Goal: Task Accomplishment & Management: Manage account settings

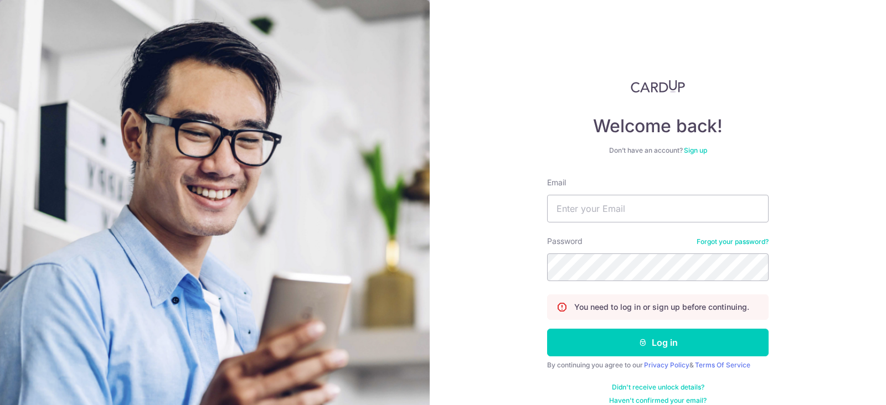
click at [613, 203] on input "Email" at bounding box center [657, 209] width 221 height 28
type input "[EMAIL_ADDRESS][DOMAIN_NAME]"
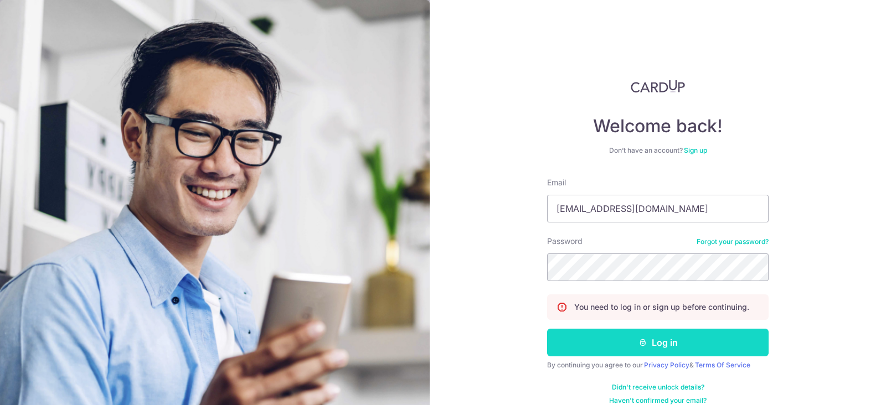
click at [656, 353] on button "Log in" at bounding box center [657, 343] width 221 height 28
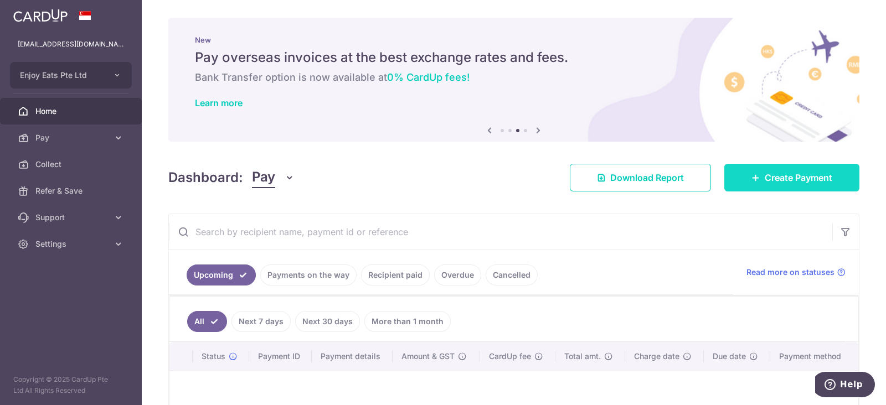
click at [797, 177] on span "Create Payment" at bounding box center [798, 177] width 68 height 13
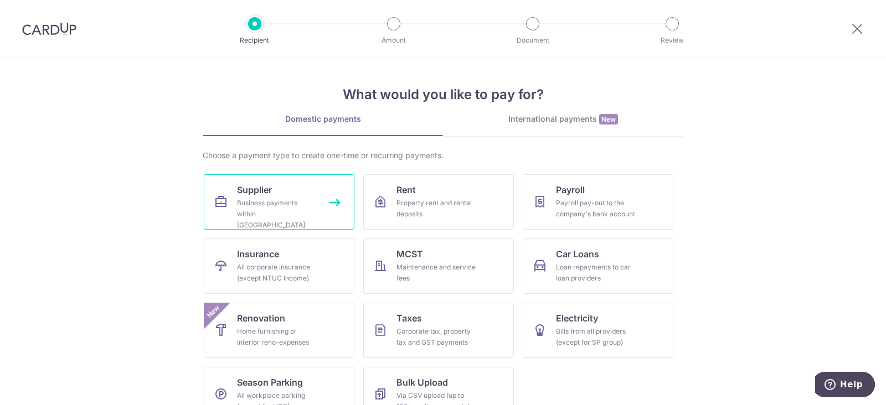
click at [302, 208] on div "Business payments within Singapore" at bounding box center [277, 214] width 80 height 33
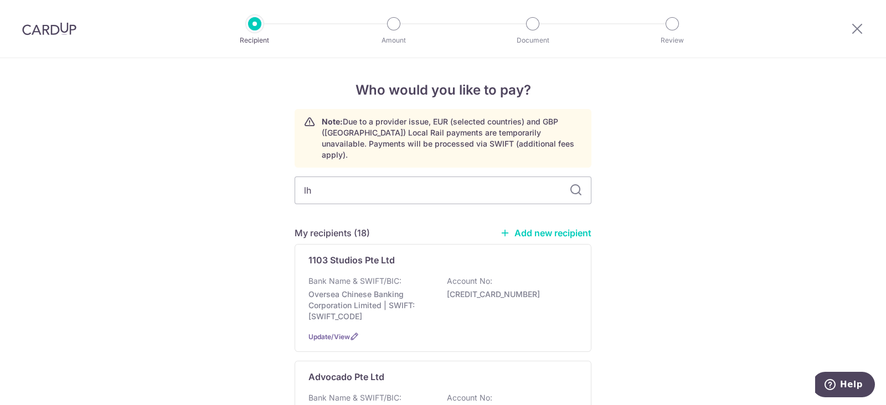
type input "lhn"
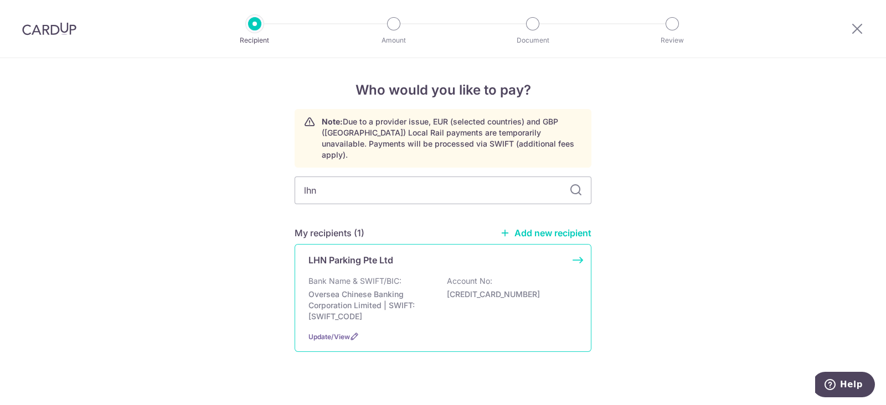
click at [418, 276] on div "Bank Name & SWIFT/BIC: Oversea Chinese Banking Corporation Limited | SWIFT: OCB…" at bounding box center [442, 299] width 269 height 46
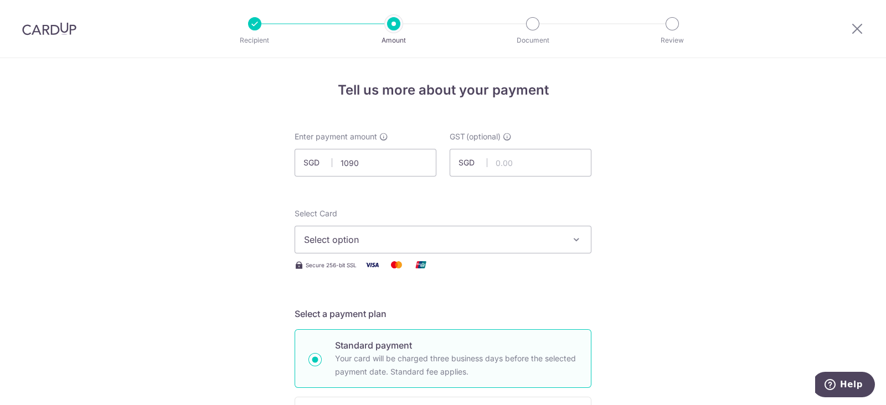
type input "1,090.00"
click at [571, 234] on icon "button" at bounding box center [576, 239] width 11 height 11
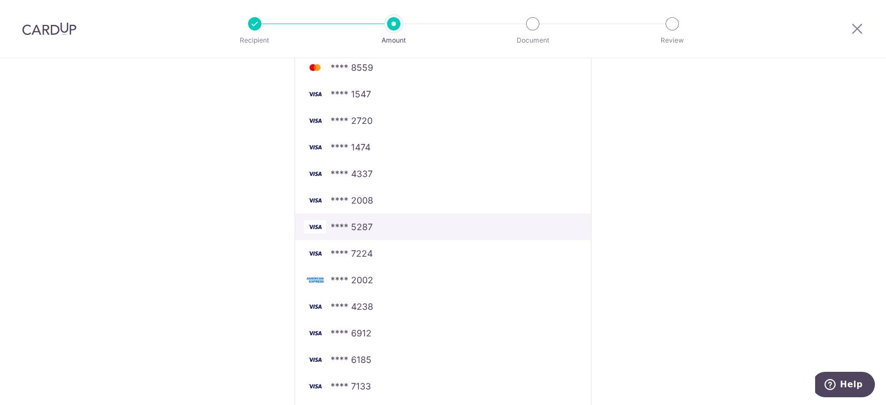
scroll to position [623, 0]
click at [432, 228] on span "**** 4238" at bounding box center [443, 227] width 278 height 13
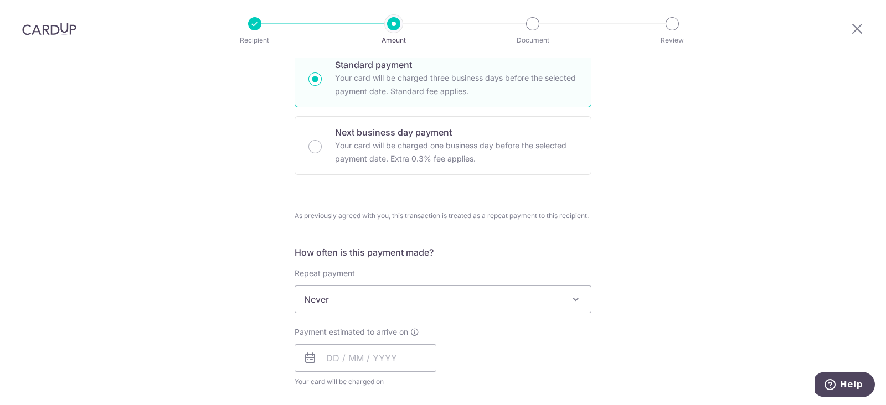
scroll to position [346, 0]
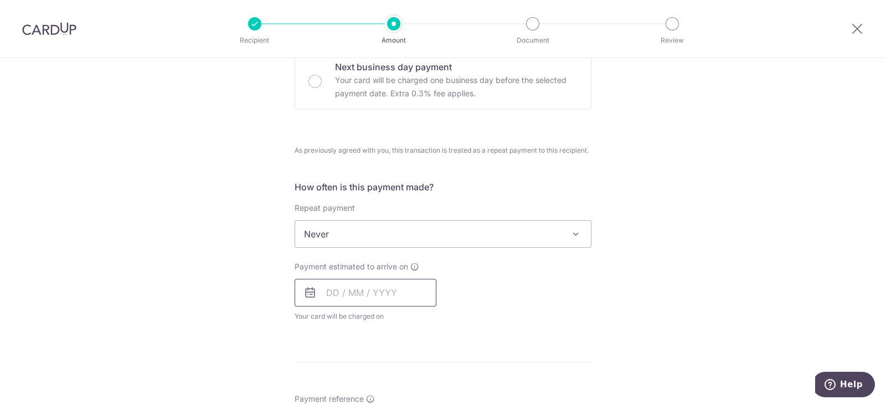
click at [385, 289] on input "text" at bounding box center [365, 293] width 142 height 28
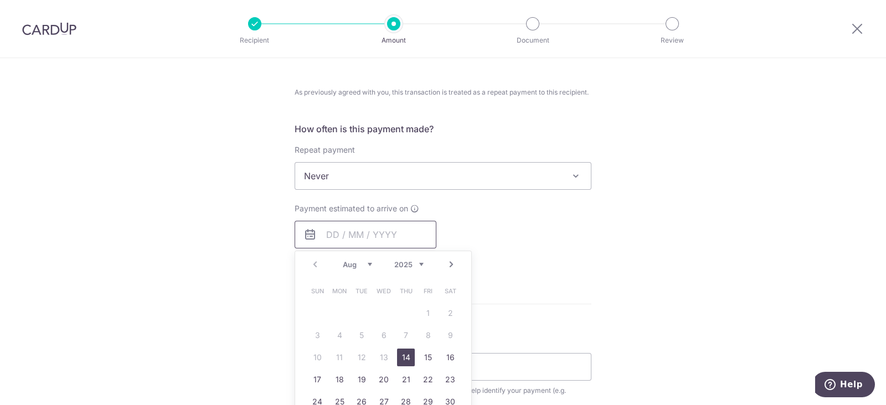
scroll to position [484, 0]
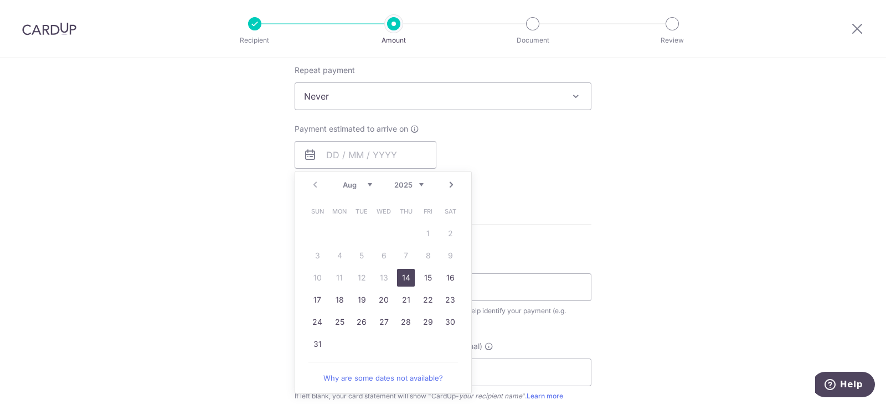
click at [405, 280] on link "14" at bounding box center [406, 278] width 18 height 18
type input "[DATE]"
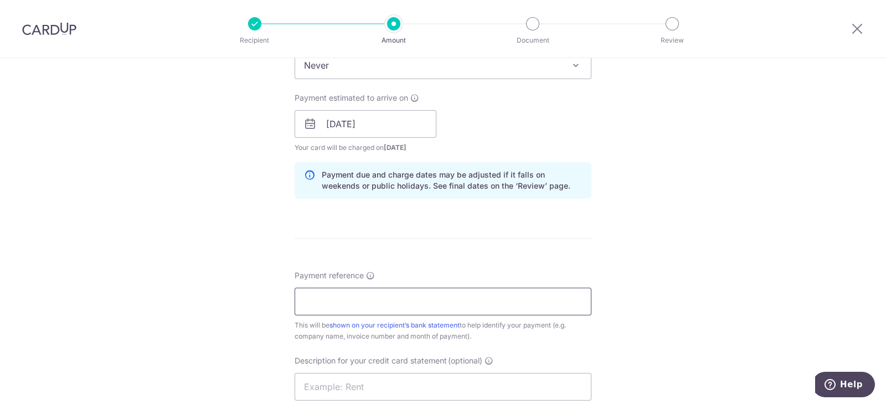
scroll to position [553, 0]
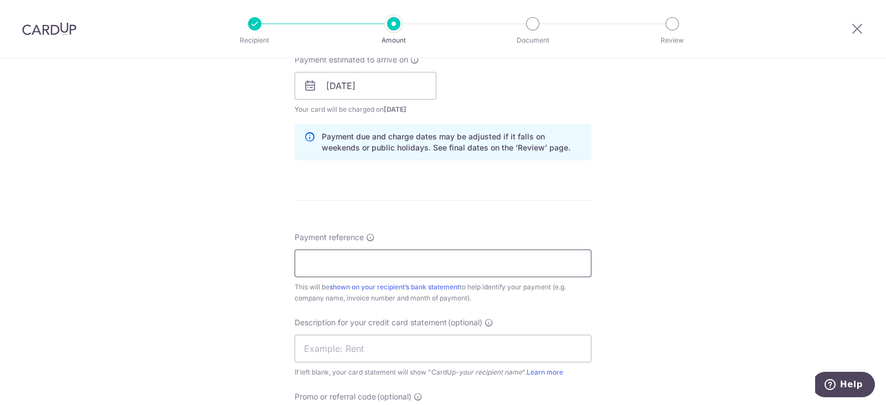
click at [323, 264] on input "Payment reference" at bounding box center [442, 264] width 297 height 28
click at [330, 266] on input "Payment reference" at bounding box center [442, 264] width 297 height 28
paste input "INVIE00002258"
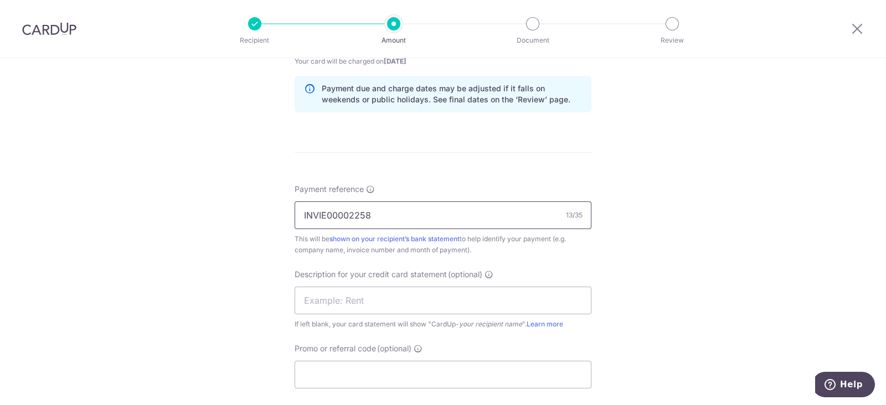
scroll to position [623, 0]
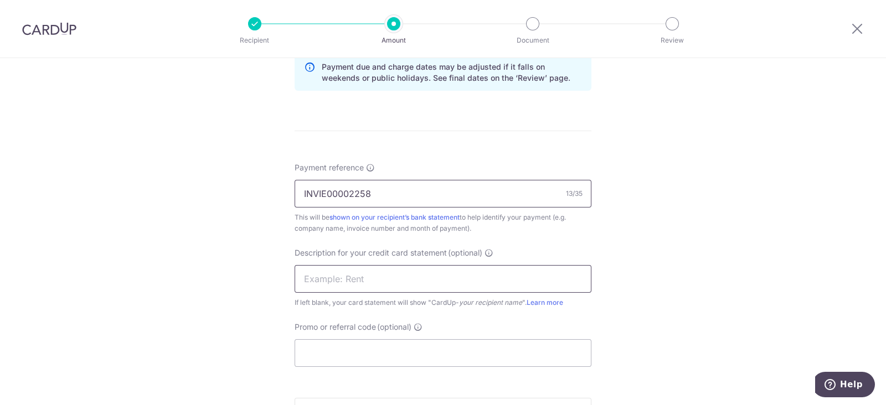
type input "INVIE00002258"
click at [433, 282] on input "text" at bounding box center [442, 279] width 297 height 28
type input "LHN Parking"
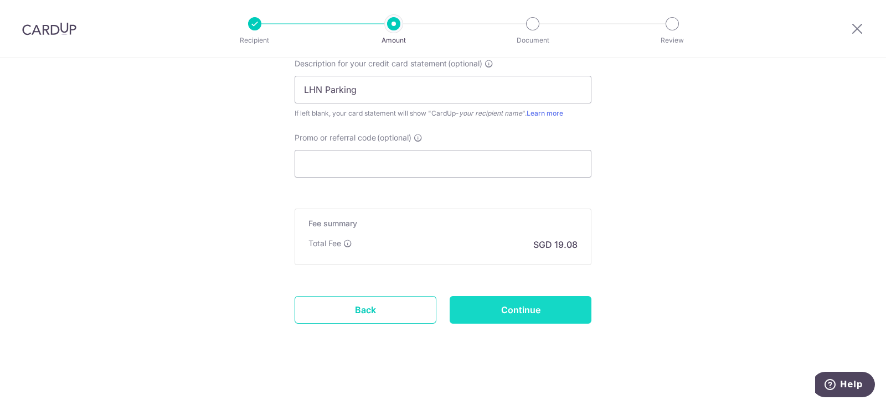
click at [476, 297] on input "Continue" at bounding box center [520, 310] width 142 height 28
type input "Create Schedule"
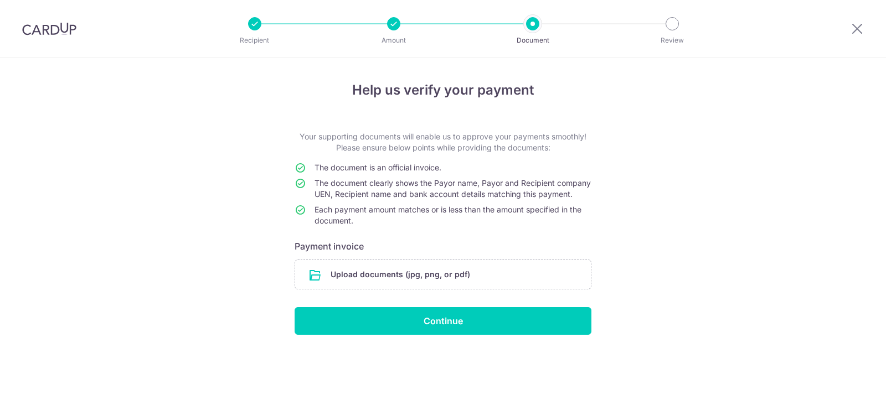
click at [511, 306] on form "Your supporting documents will enable us to approve your payments smoothly! Ple…" at bounding box center [442, 233] width 297 height 204
click at [516, 289] on input "file" at bounding box center [443, 274] width 296 height 29
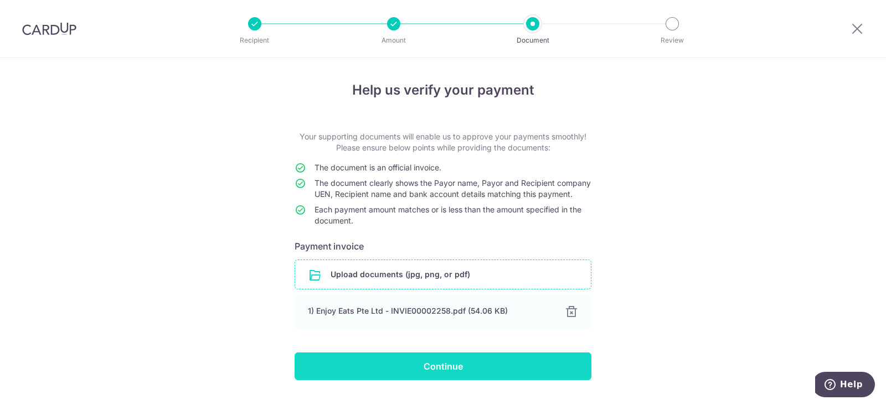
click at [510, 369] on input "Continue" at bounding box center [442, 367] width 297 height 28
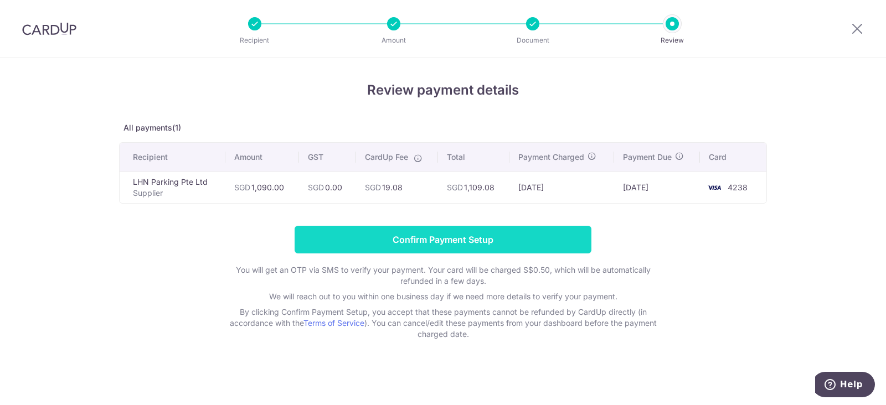
click at [545, 249] on input "Confirm Payment Setup" at bounding box center [442, 240] width 297 height 28
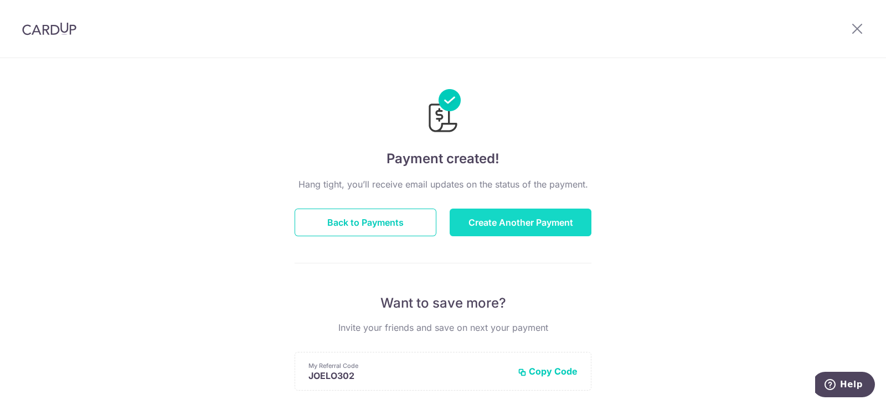
click at [531, 228] on button "Create Another Payment" at bounding box center [520, 223] width 142 height 28
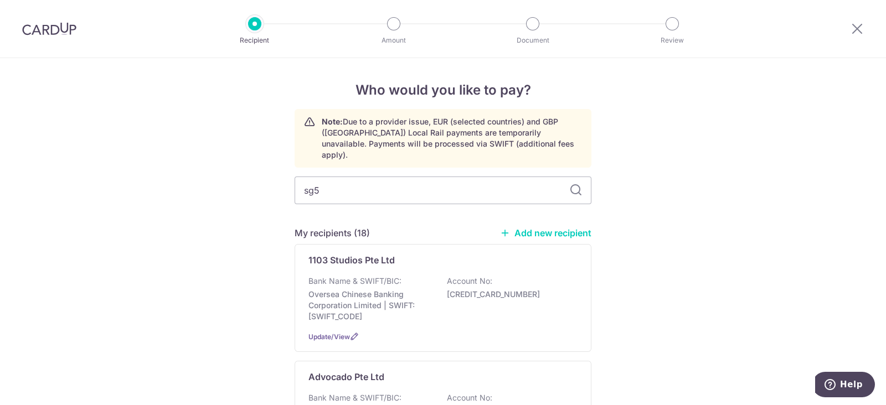
type input "sg5"
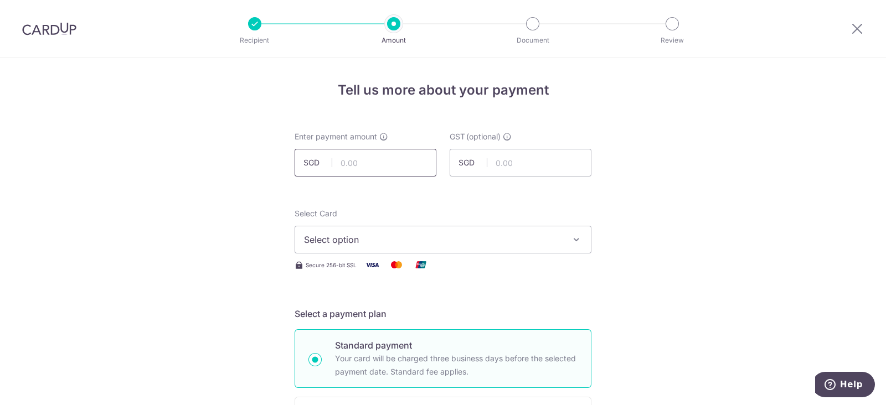
paste input "854.35"
type input "854.35"
click at [465, 239] on span "Select option" at bounding box center [433, 239] width 258 height 13
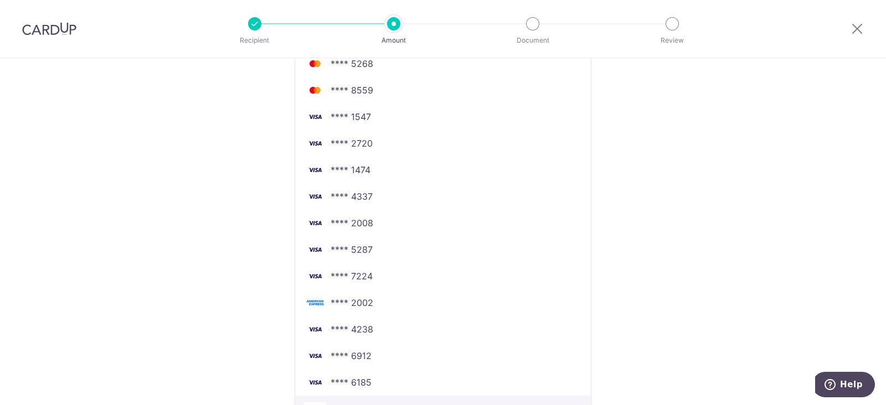
scroll to position [623, 0]
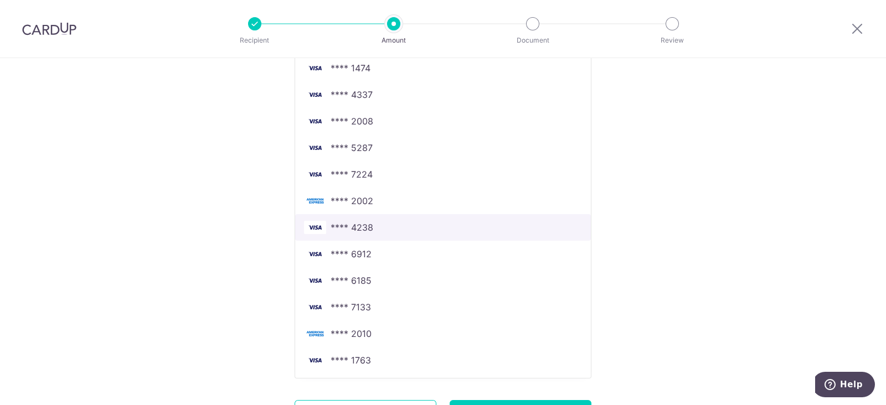
click at [397, 223] on span "**** 4238" at bounding box center [443, 227] width 278 height 13
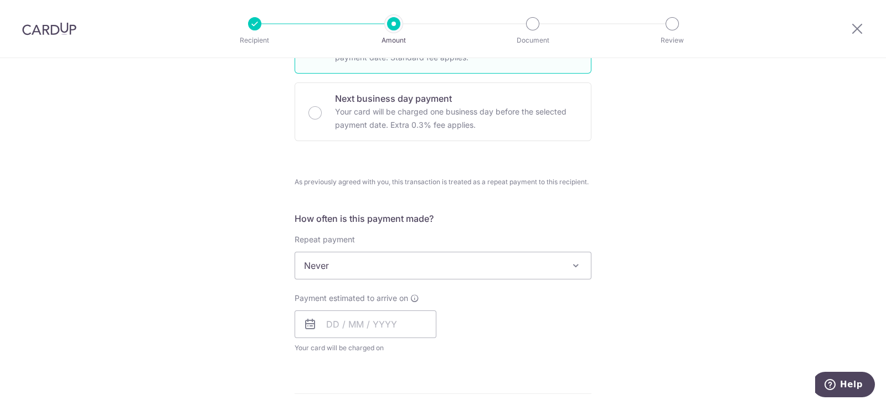
scroll to position [385, 0]
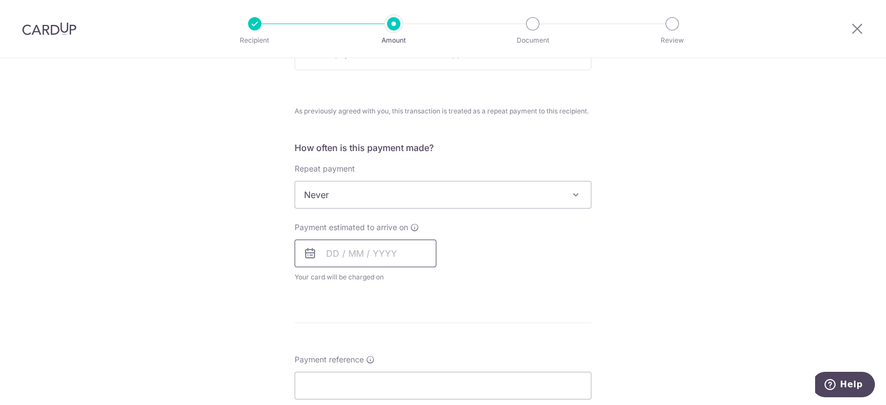
click at [401, 245] on input "text" at bounding box center [365, 254] width 142 height 28
click at [402, 368] on link "14" at bounding box center [406, 377] width 18 height 18
type input "[DATE]"
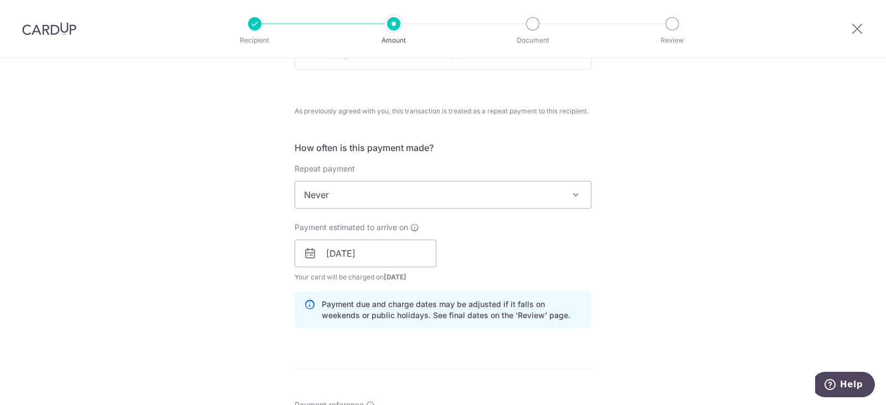
scroll to position [593, 0]
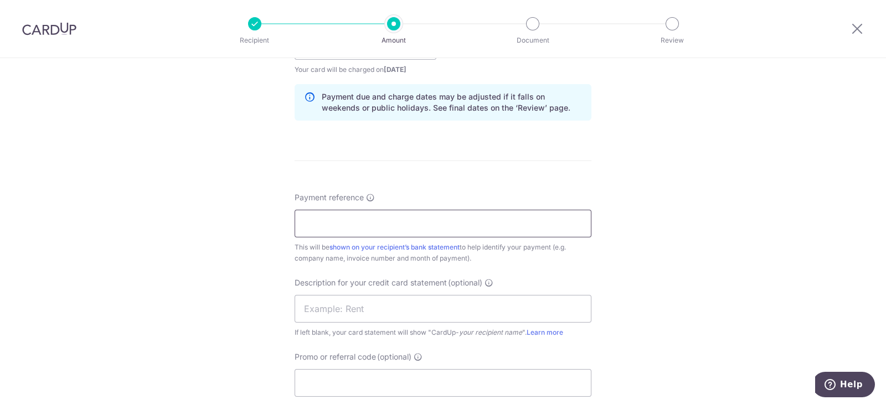
click at [410, 219] on input "Payment reference" at bounding box center [442, 224] width 297 height 28
type input "C09062"
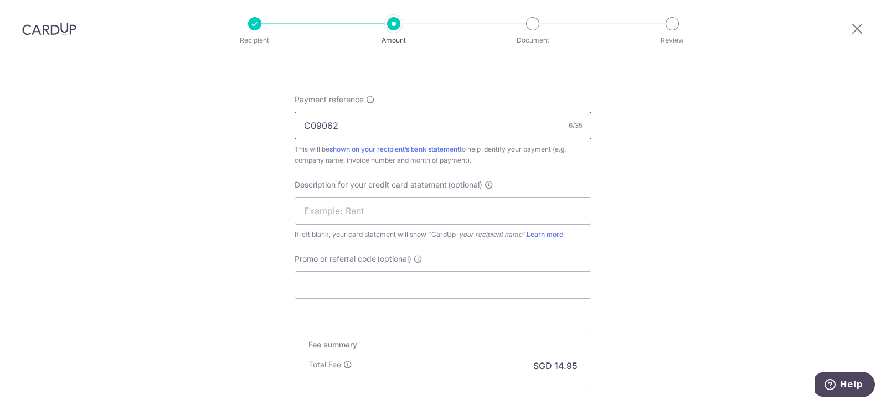
scroll to position [812, 0]
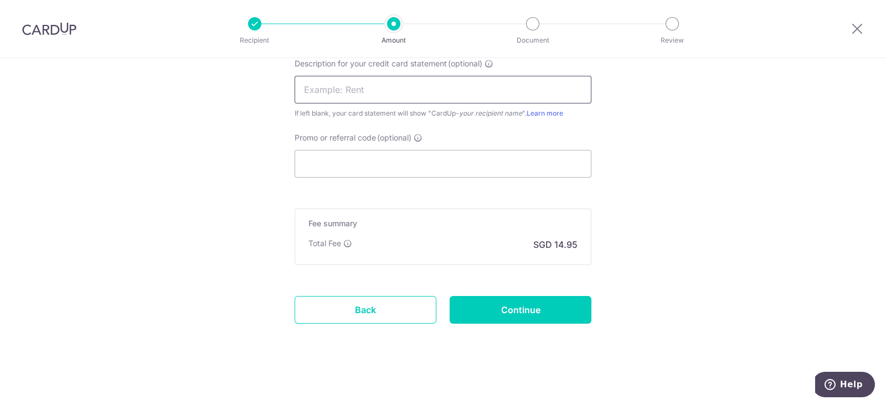
click at [449, 90] on input "text" at bounding box center [442, 90] width 297 height 28
type input "SG5 APB"
click at [541, 316] on input "Continue" at bounding box center [520, 310] width 142 height 28
type input "Create Schedule"
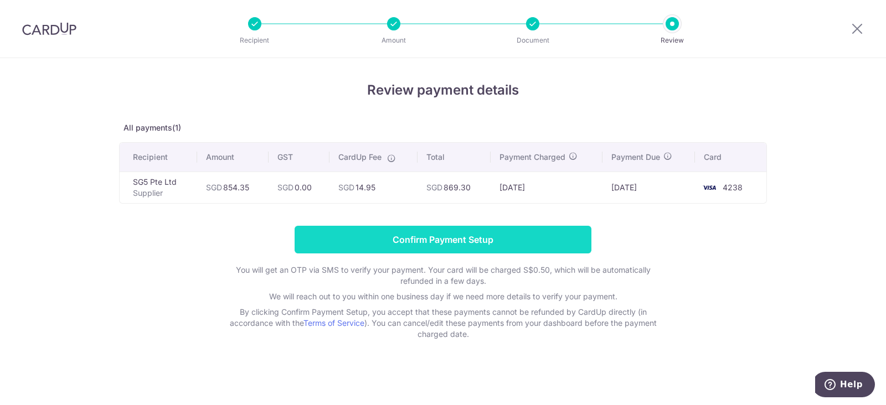
click at [479, 231] on input "Confirm Payment Setup" at bounding box center [442, 240] width 297 height 28
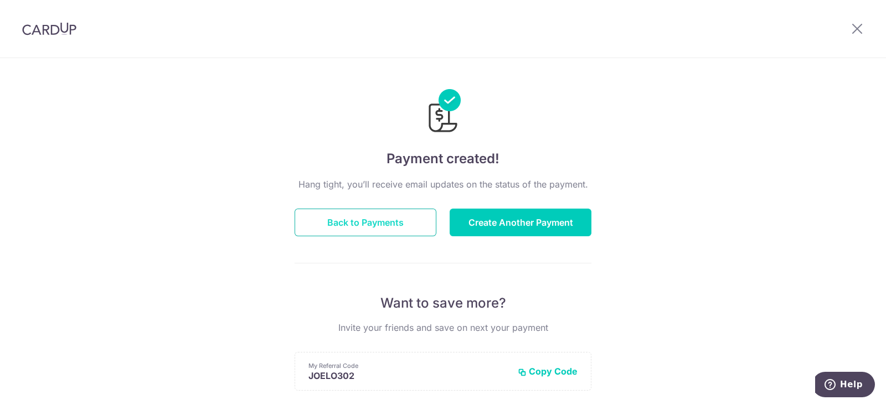
click at [343, 214] on button "Back to Payments" at bounding box center [365, 223] width 142 height 28
